Goal: Task Accomplishment & Management: Use online tool/utility

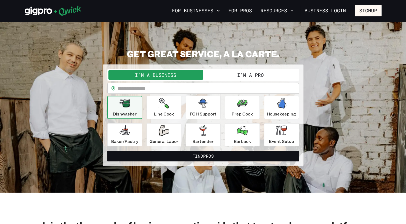
click at [185, 72] on button "I'm a Business" at bounding box center [155, 75] width 95 height 10
click at [382, 169] on section "**********" at bounding box center [203, 106] width 406 height 171
click at [166, 101] on icon "button" at bounding box center [164, 103] width 10 height 11
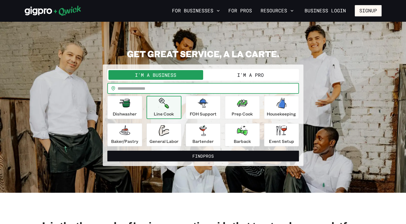
click at [126, 93] on input "text" at bounding box center [208, 88] width 181 height 11
type input "*****"
click at [170, 109] on div "Line Cook" at bounding box center [164, 107] width 20 height 19
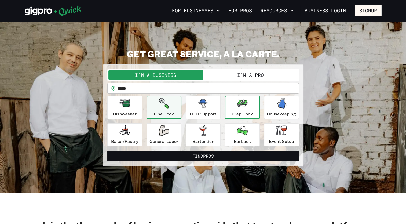
click at [231, 110] on button "Prep Cook" at bounding box center [242, 107] width 35 height 23
click at [164, 112] on p "Line Cook" at bounding box center [164, 114] width 20 height 6
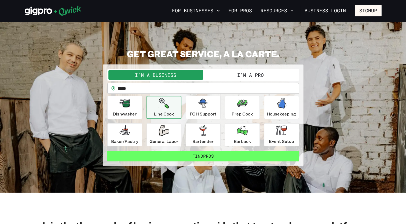
click at [173, 156] on button "Find Pros" at bounding box center [203, 156] width 192 height 11
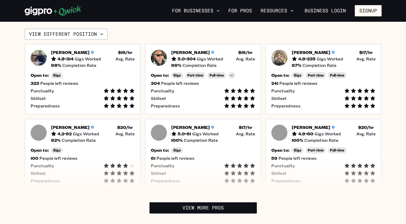
scroll to position [127, 0]
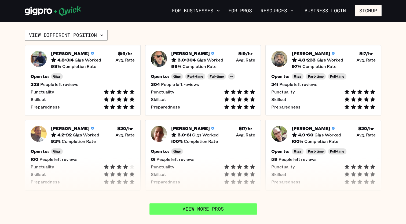
click at [170, 211] on link "View More Pros" at bounding box center [203, 208] width 107 height 11
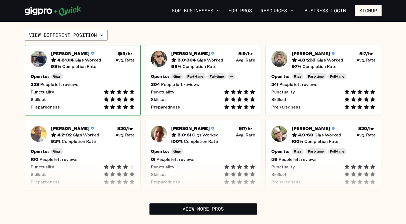
click at [80, 76] on div "Open to: Gigs" at bounding box center [83, 76] width 104 height 6
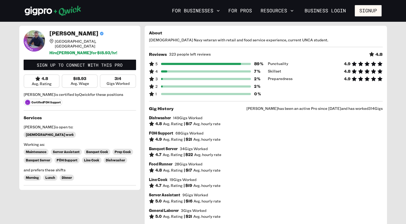
scroll to position [127, 0]
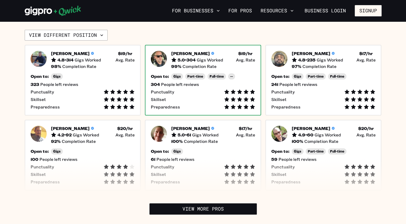
click at [198, 91] on div "Punctuality" at bounding box center [203, 91] width 104 height 5
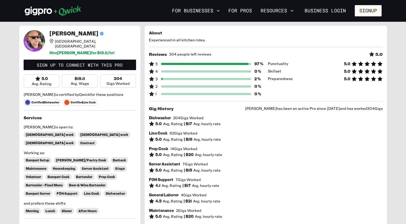
drag, startPoint x: 0, startPoint y: 1, endPoint x: 112, endPoint y: 94, distance: 145.8
drag, startPoint x: 112, startPoint y: 94, endPoint x: 8, endPoint y: 59, distance: 109.8
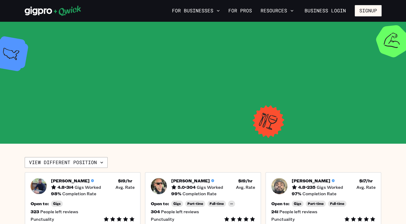
scroll to position [127, 0]
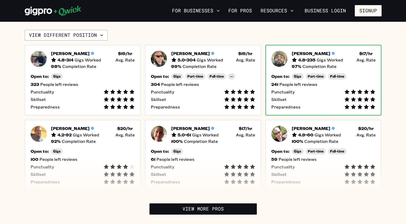
drag, startPoint x: 320, startPoint y: 96, endPoint x: 347, endPoint y: 56, distance: 48.1
click at [347, 56] on div "[PERSON_NAME] 4.8 • 235 Gigs Worked $ 17 /hr • Avg. Rate" at bounding box center [334, 57] width 84 height 12
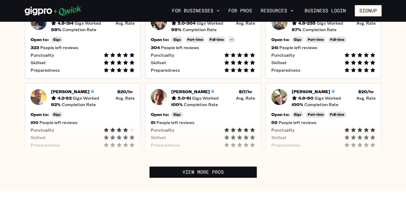
scroll to position [208, 0]
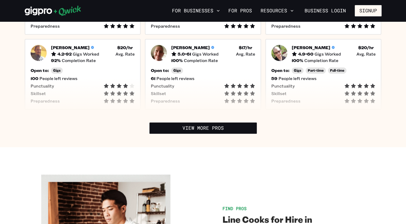
click at [215, 121] on div "View different position [PERSON_NAME] 4.8 • 314 Gigs Worked $ 19 /hr • Avg. Rat…" at bounding box center [203, 41] width 357 height 185
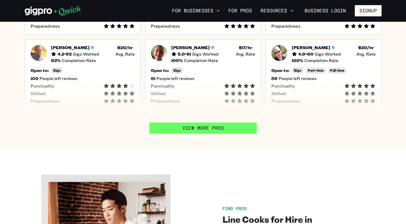
click at [212, 131] on link "View More Pros" at bounding box center [203, 127] width 107 height 11
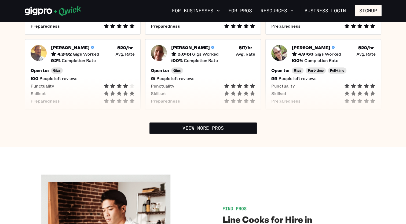
drag, startPoint x: 410, startPoint y: 63, endPoint x: 389, endPoint y: 181, distance: 119.6
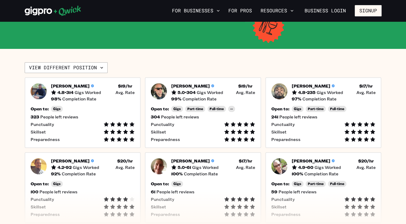
scroll to position [97, 0]
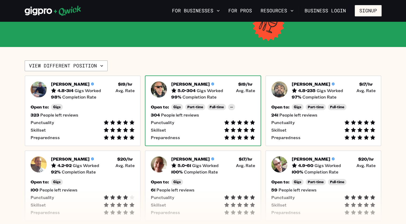
click at [179, 83] on h5 "[PERSON_NAME]" at bounding box center [190, 83] width 39 height 5
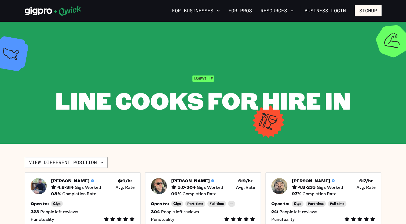
scroll to position [97, 0]
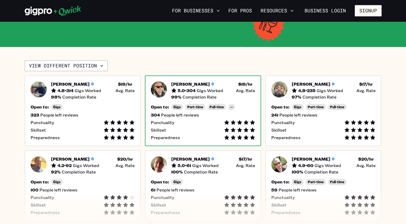
click at [162, 90] on img at bounding box center [159, 89] width 16 height 16
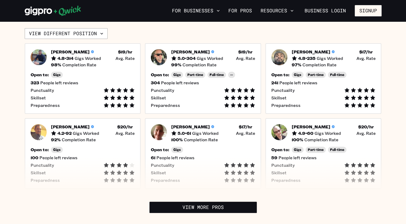
scroll to position [125, 0]
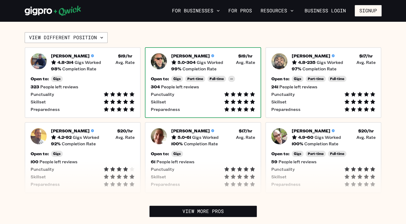
click at [174, 53] on h5 "[PERSON_NAME]" at bounding box center [190, 55] width 39 height 5
